Goal: Communication & Community: Answer question/provide support

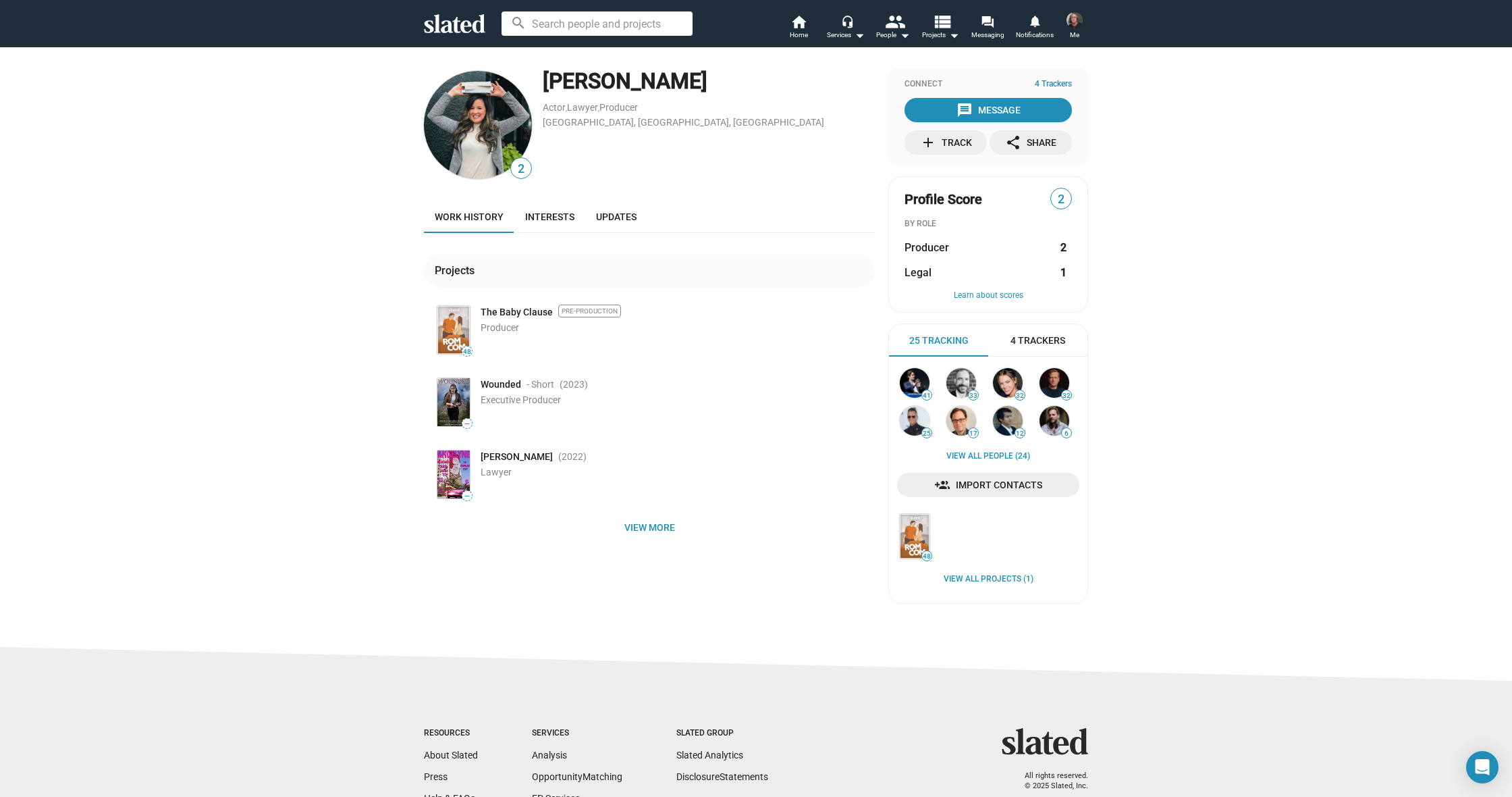
click at [449, 20] on icon at bounding box center [454, 23] width 62 height 19
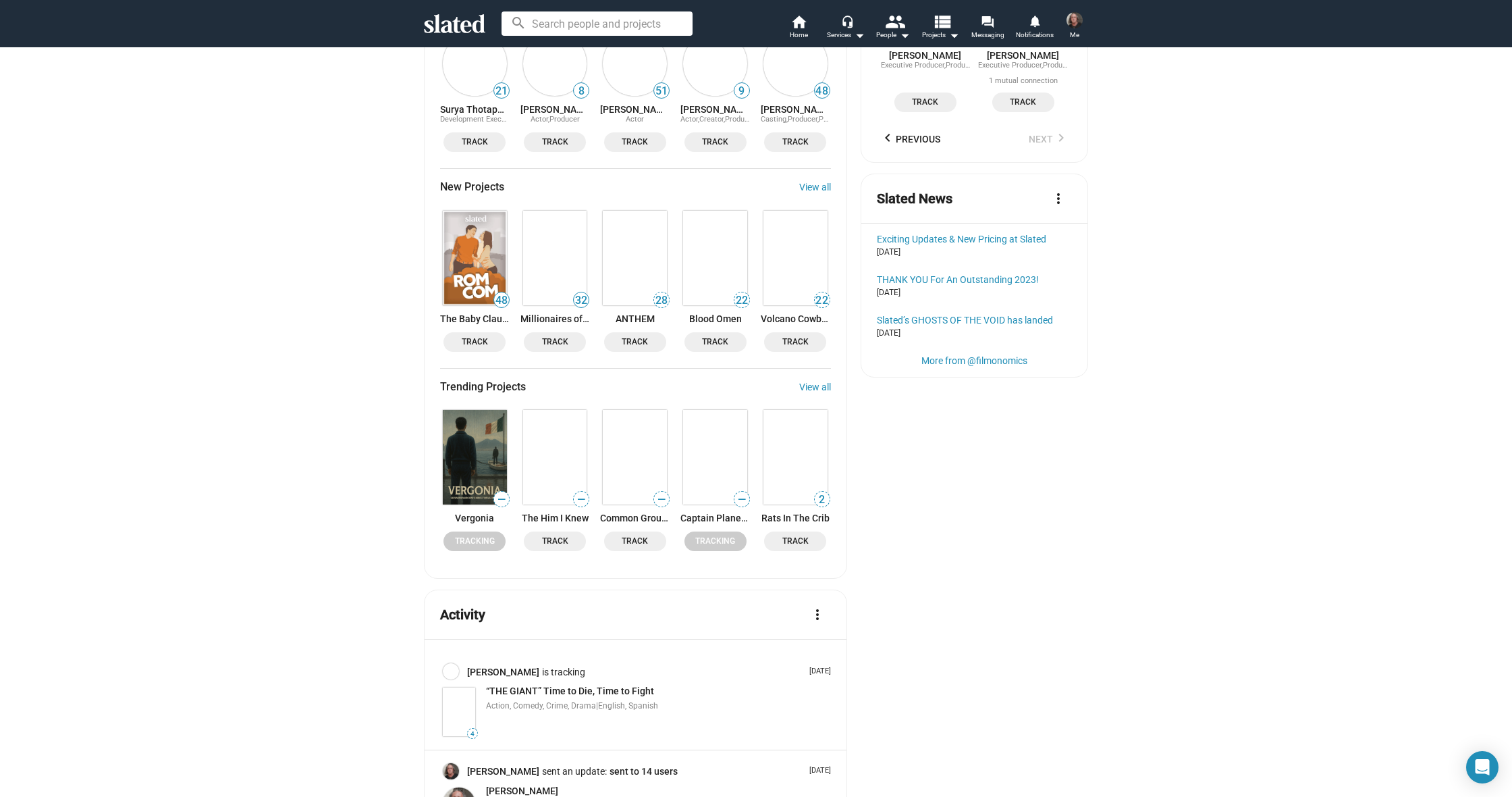
scroll to position [1451, 0]
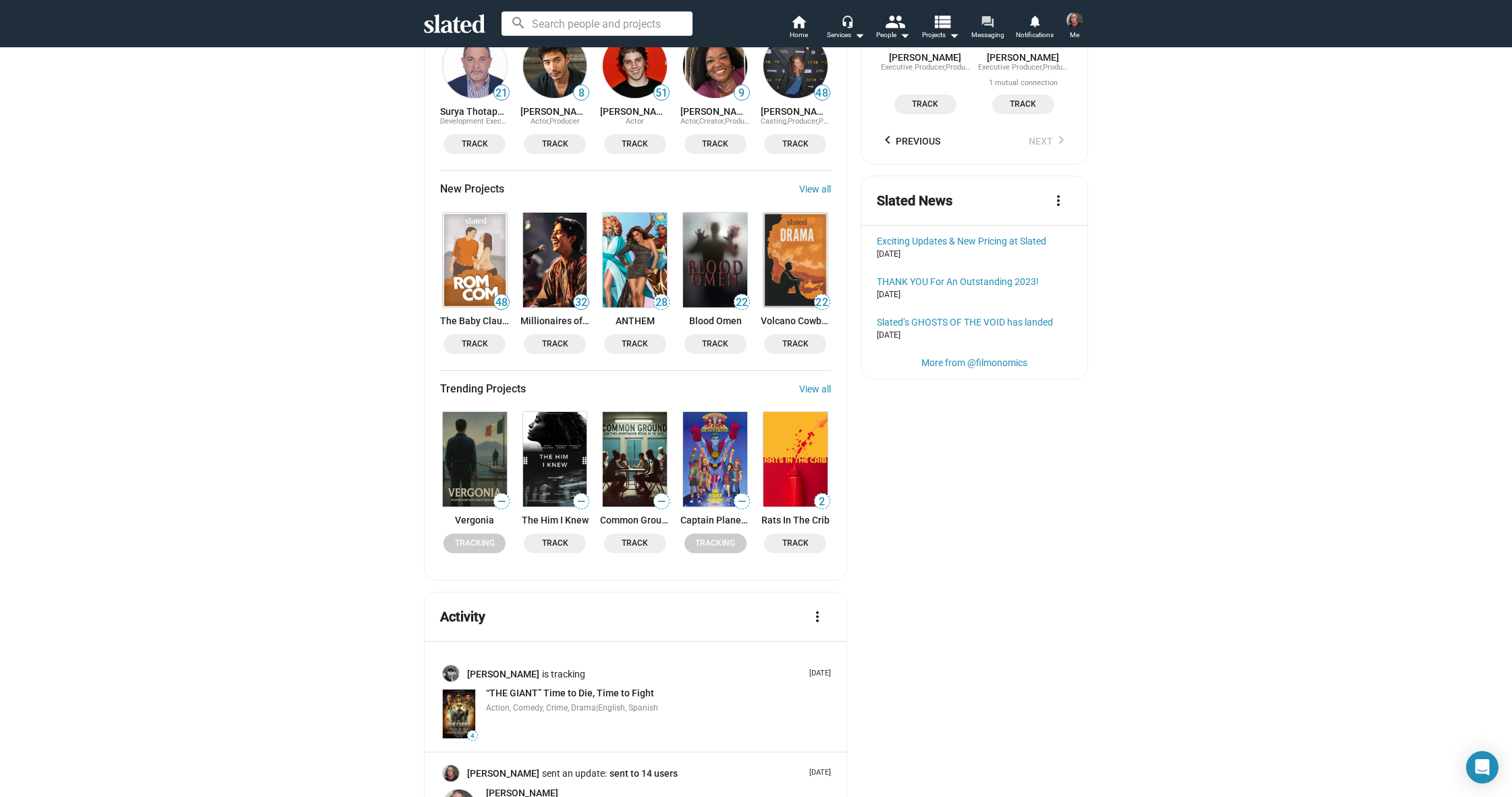
click at [987, 19] on mat-icon "forum" at bounding box center [987, 21] width 13 height 13
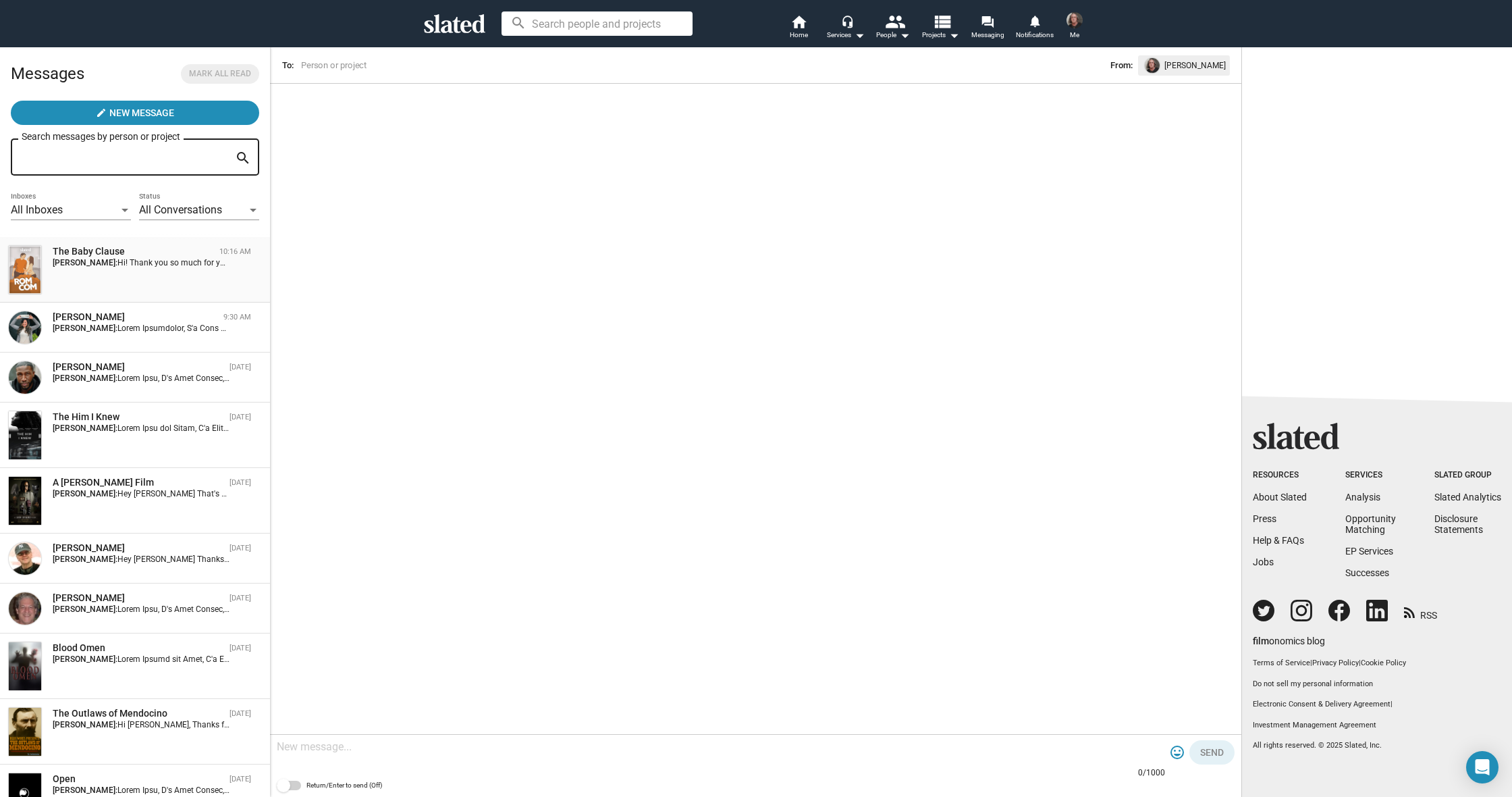
click at [89, 267] on strong "[PERSON_NAME]:" at bounding box center [84, 262] width 65 height 9
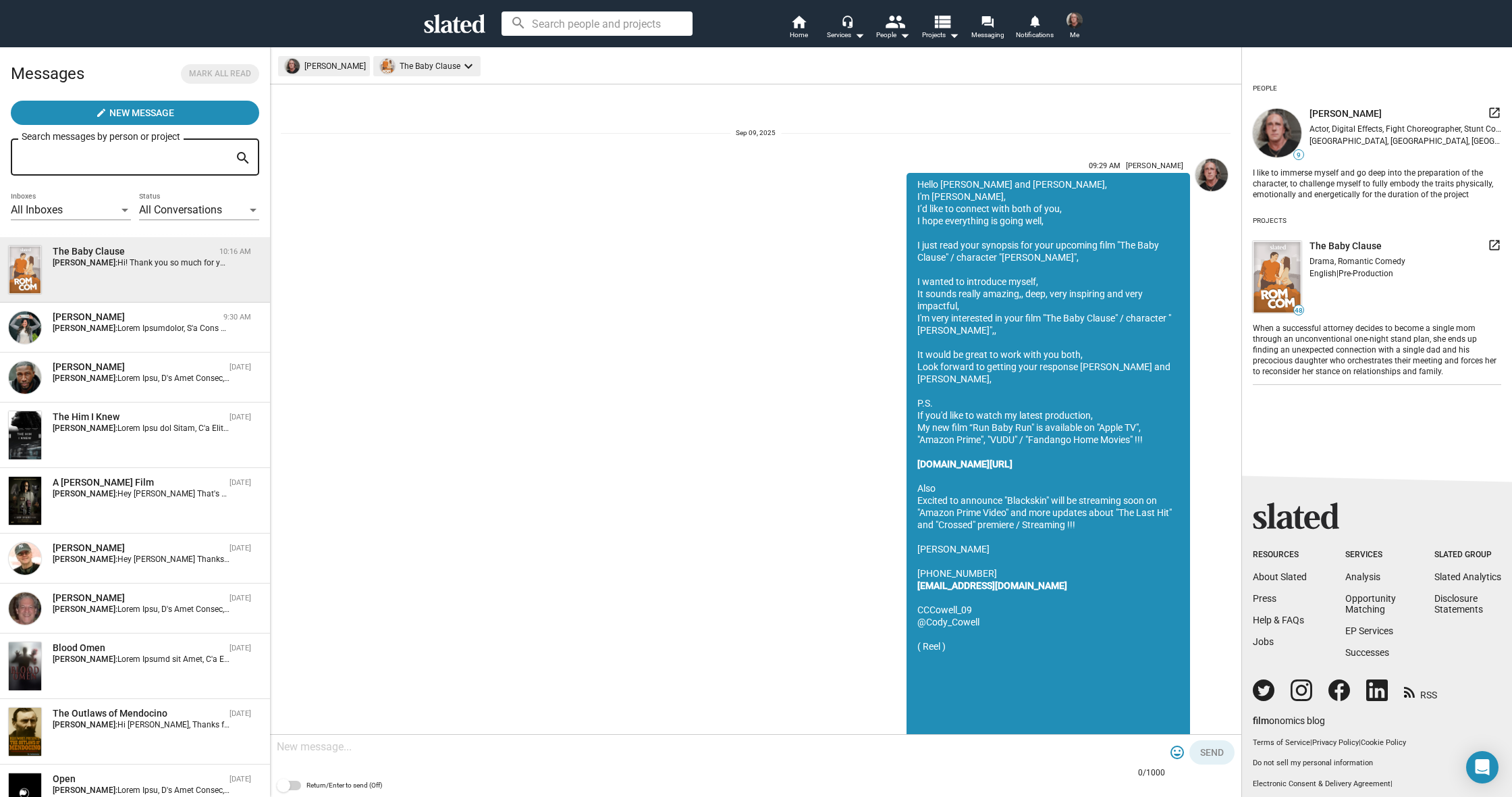
scroll to position [188, 0]
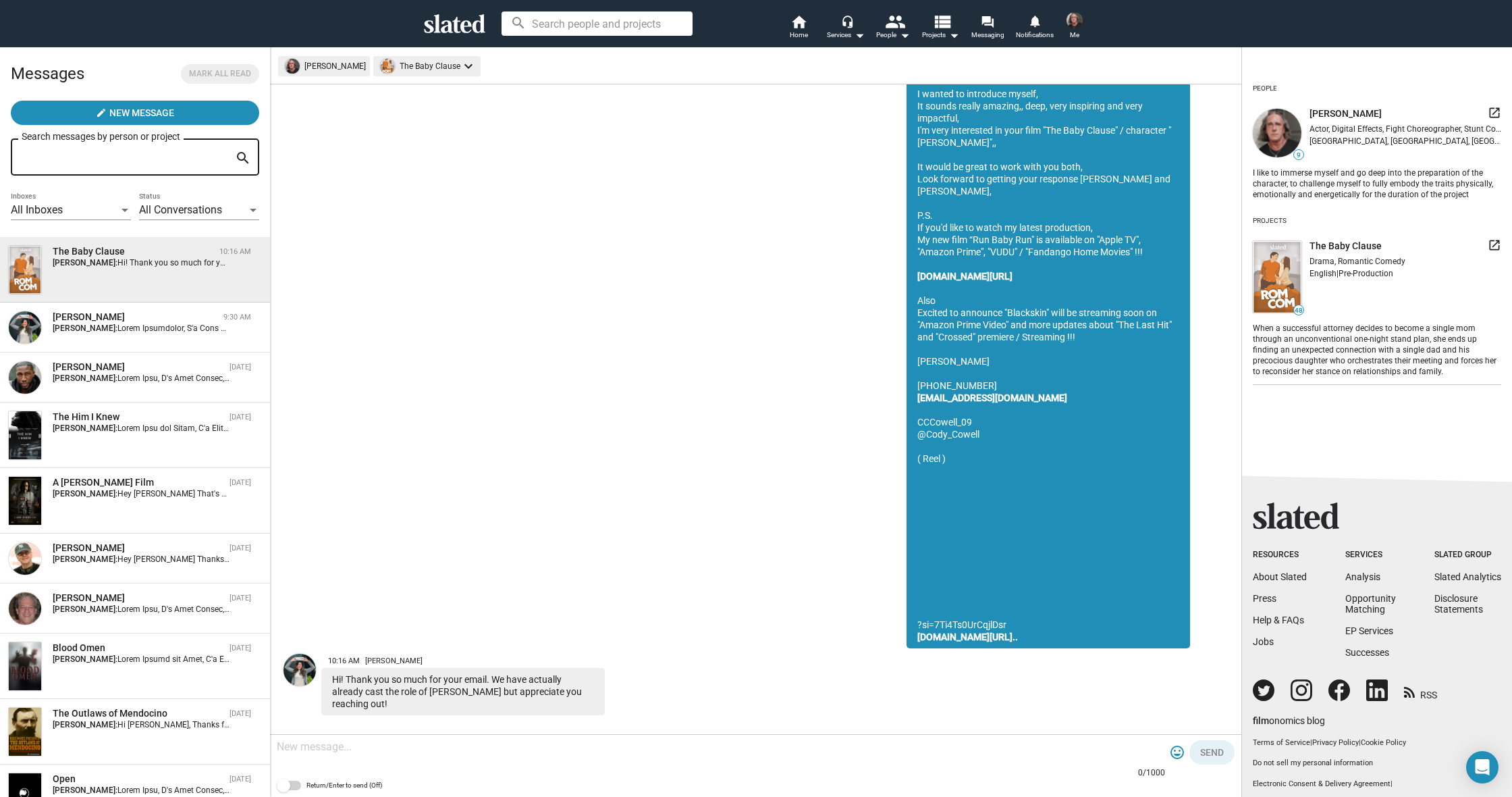
click at [392, 751] on textarea at bounding box center [720, 747] width 888 height 13
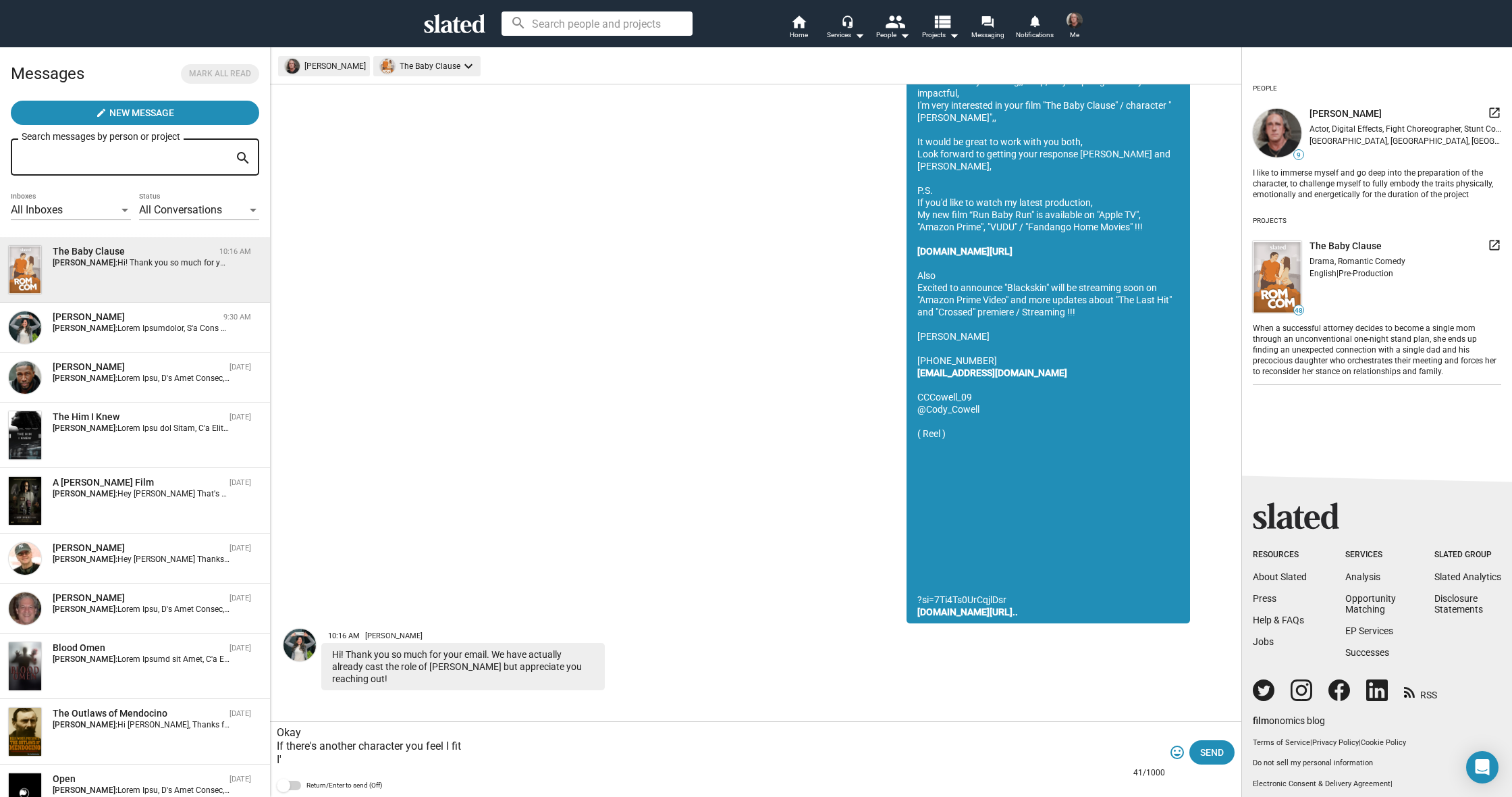
scroll to position [200, 0]
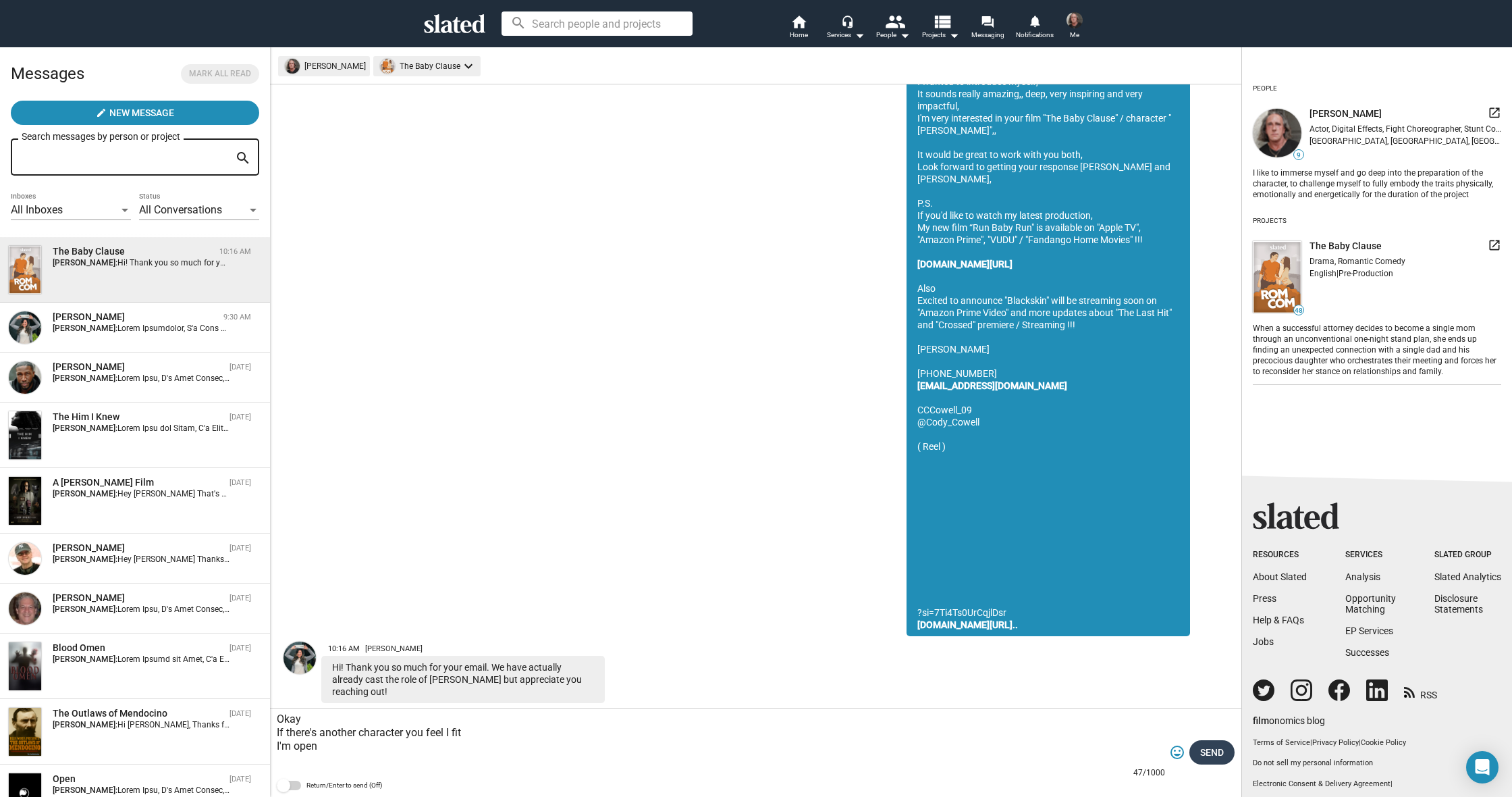
type textarea "Okay If there's another character you feel I fit I'm open"
click at [1209, 747] on span "Send" at bounding box center [1211, 752] width 23 height 24
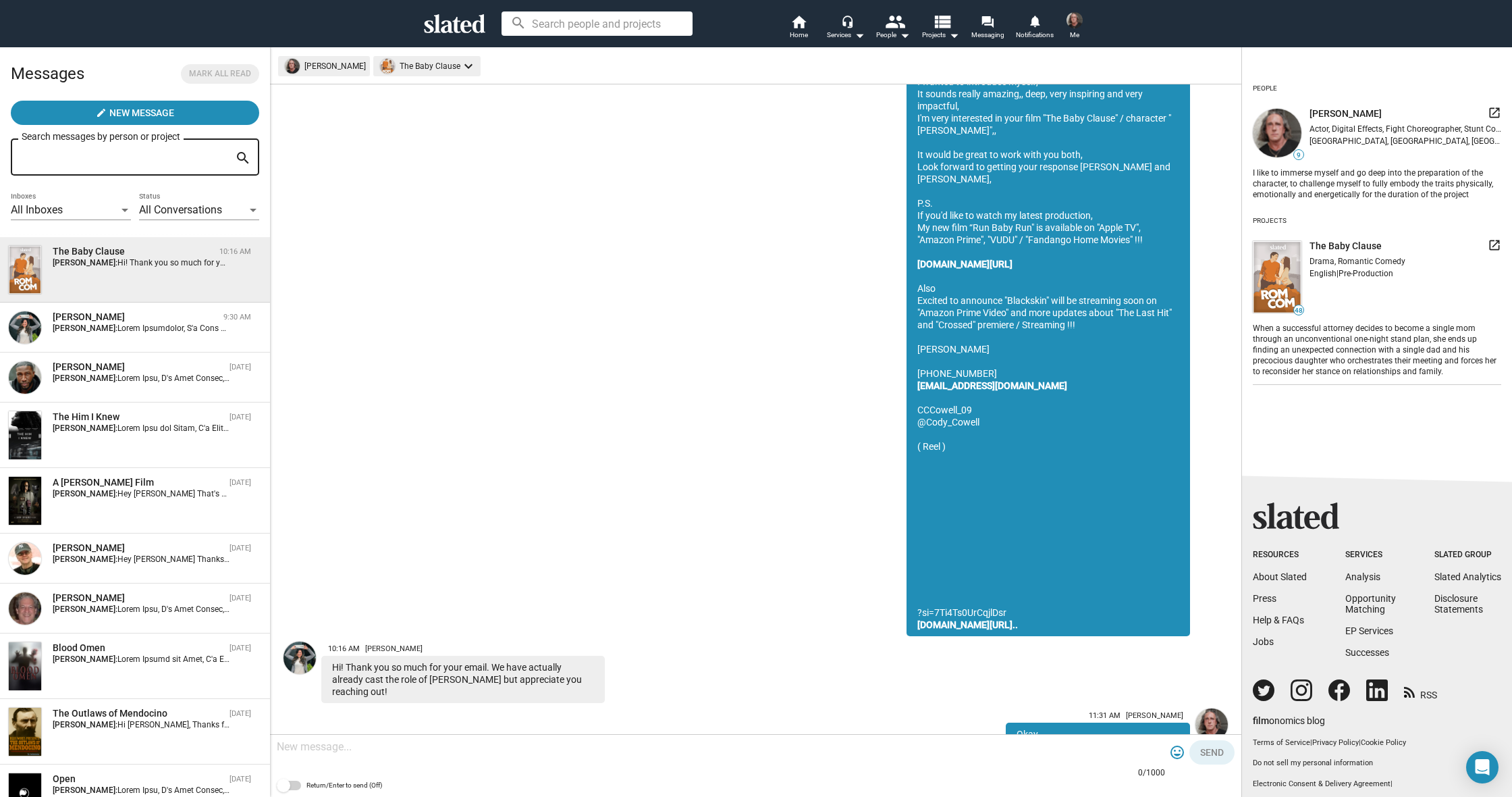
scroll to position [284, 0]
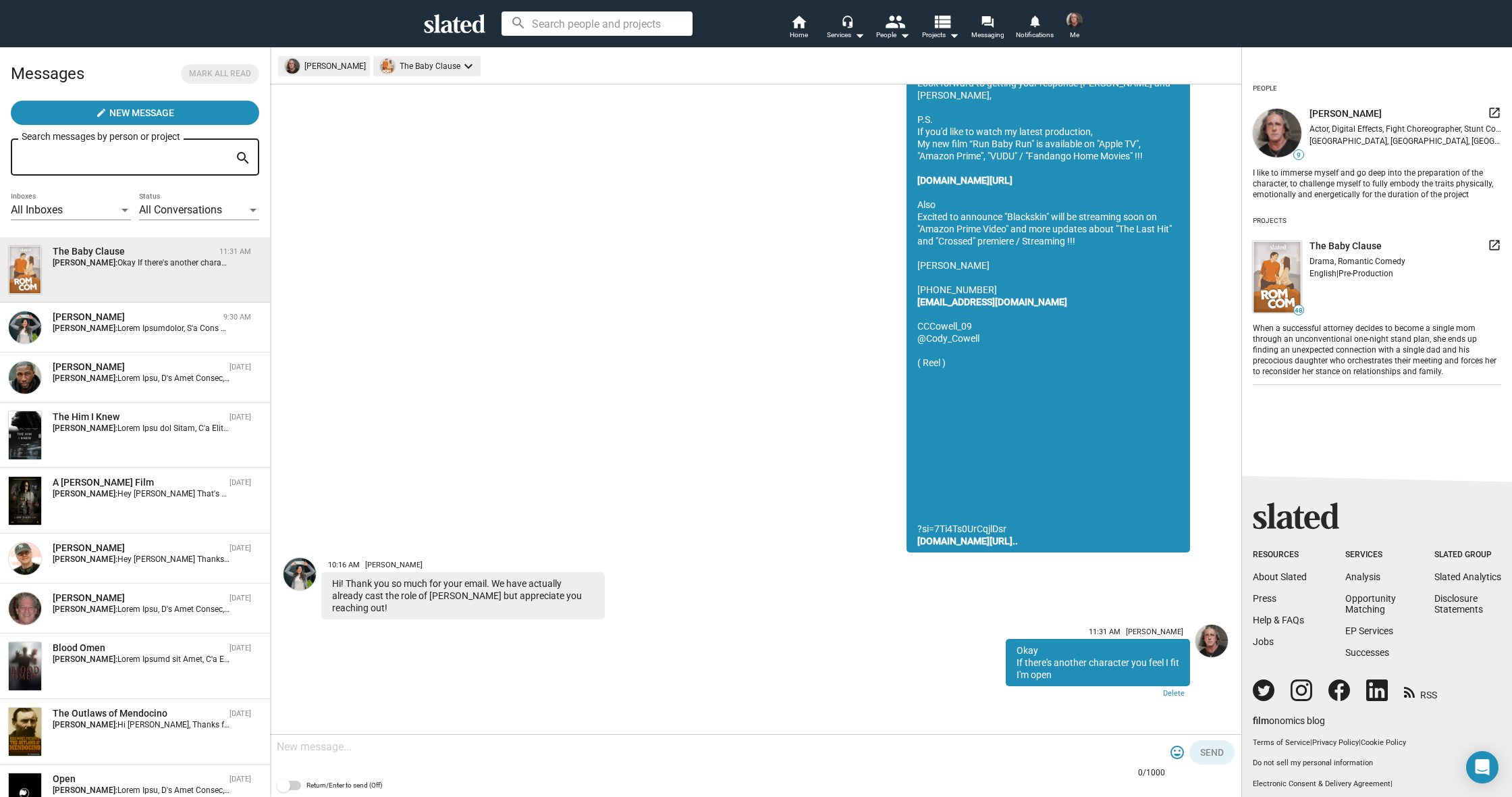
click at [457, 24] on icon at bounding box center [454, 23] width 62 height 19
